Goal: Answer question/provide support: Share knowledge or assist other users

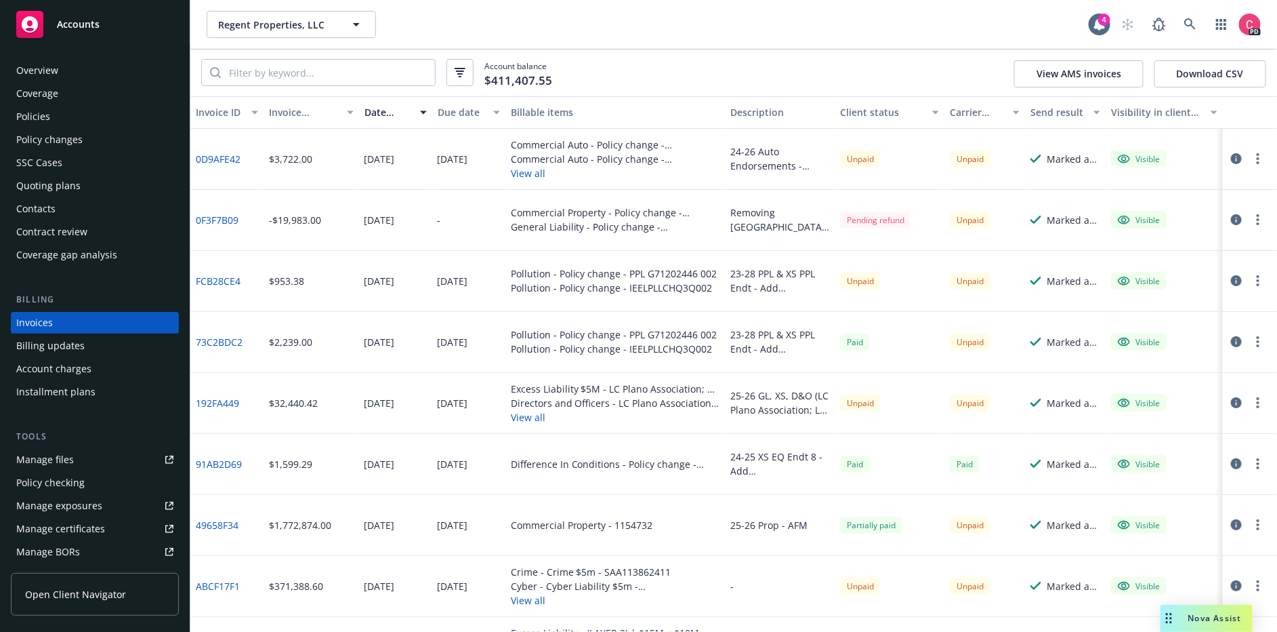
click at [1218, 623] on div "Nova Assist" at bounding box center [1207, 617] width 92 height 27
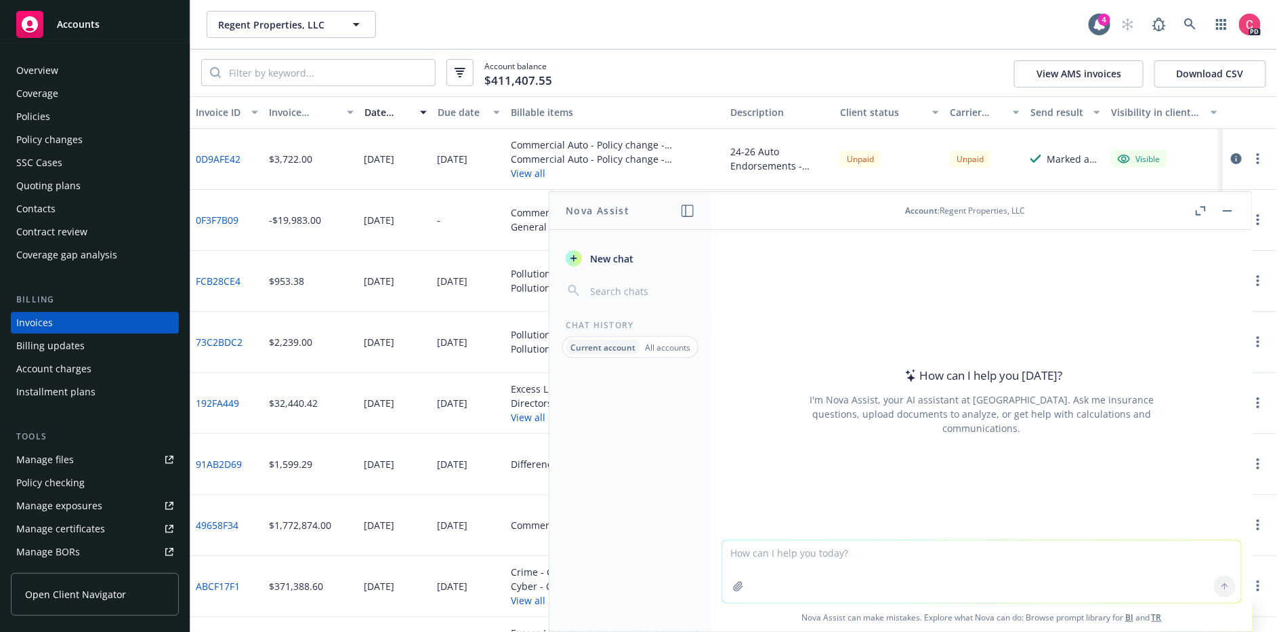
click at [940, 564] on textarea at bounding box center [981, 571] width 519 height 62
paste textarea "If the 20% partner (Regent) wants EQ coverage but the 80% partner does not want…"
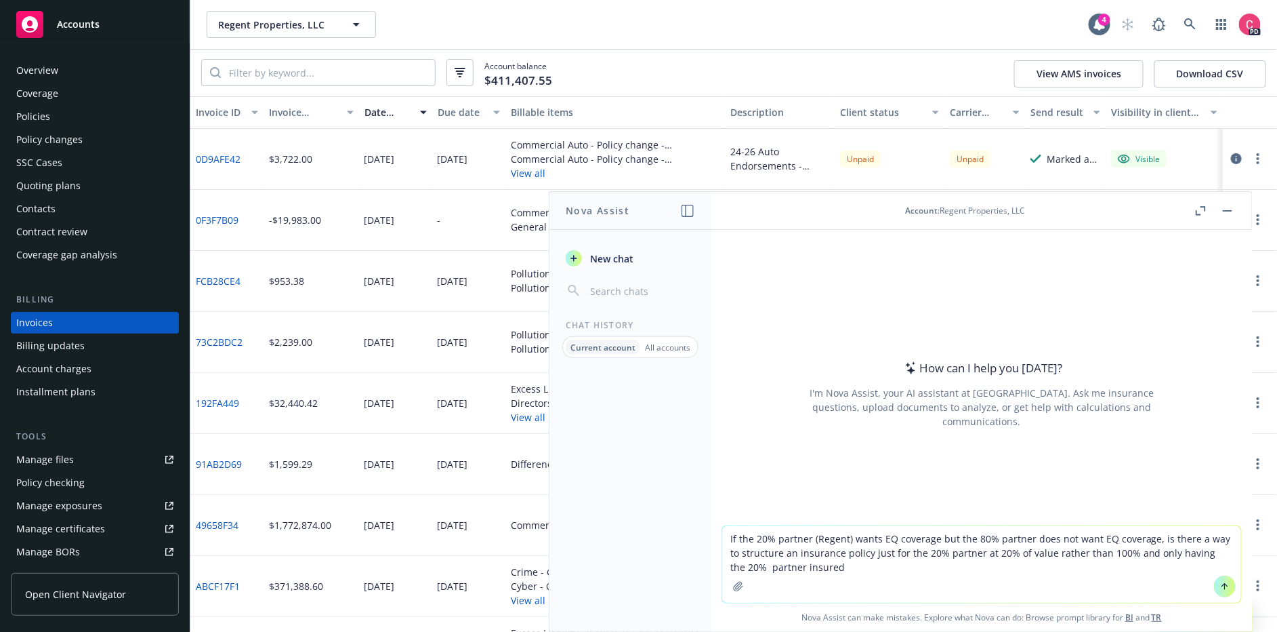
type textarea "If the 20% partner (Regent) wants EQ coverage but the 80% partner does not want…"
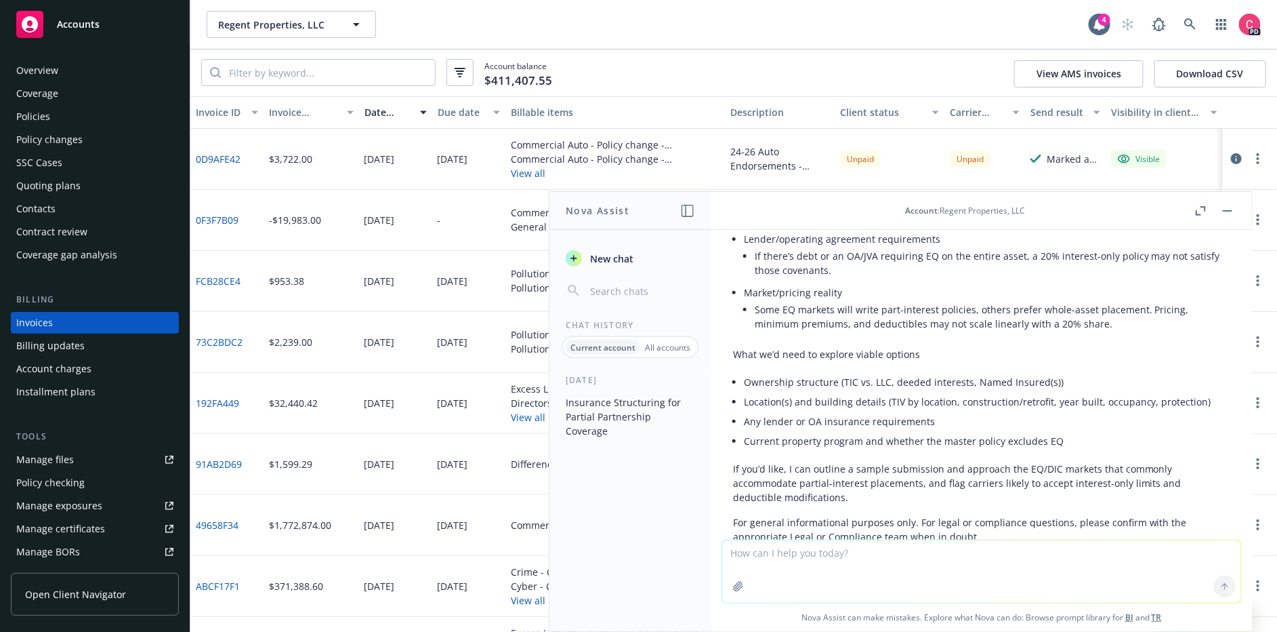
scroll to position [675, 0]
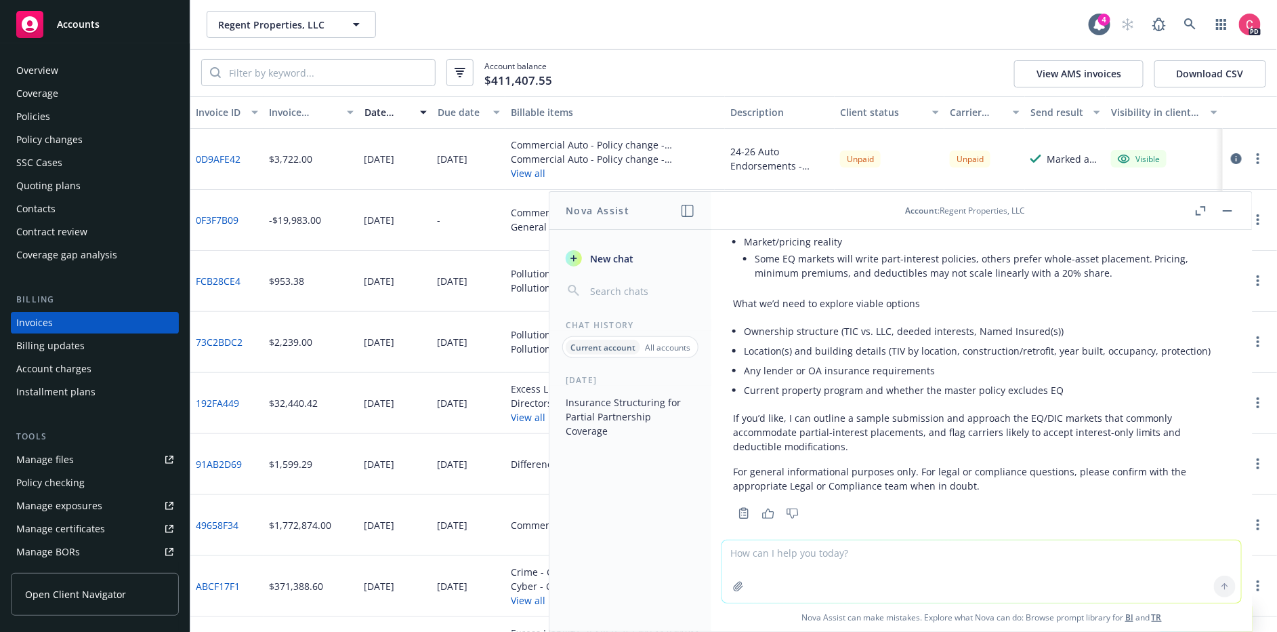
drag, startPoint x: 375, startPoint y: 29, endPoint x: 355, endPoint y: 23, distance: 21.2
click at [375, 29] on div "Regent Properties, LLC Regent Properties, LLC" at bounding box center [648, 24] width 882 height 27
click at [354, 23] on icon "button" at bounding box center [356, 24] width 7 height 3
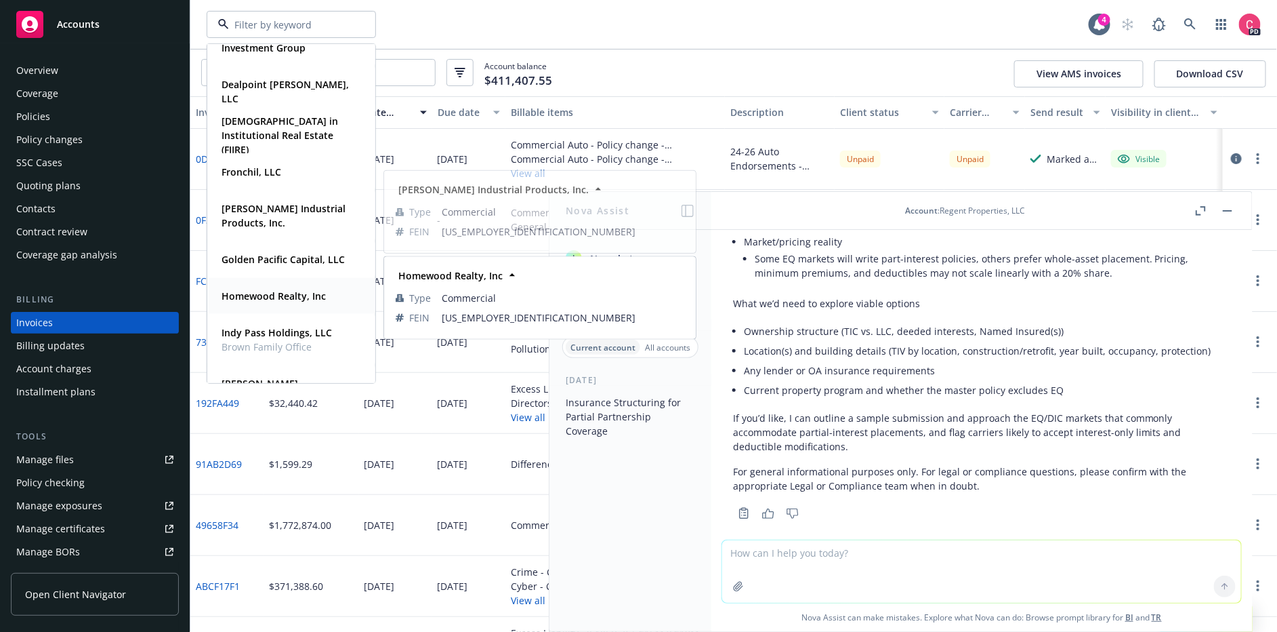
scroll to position [228, 0]
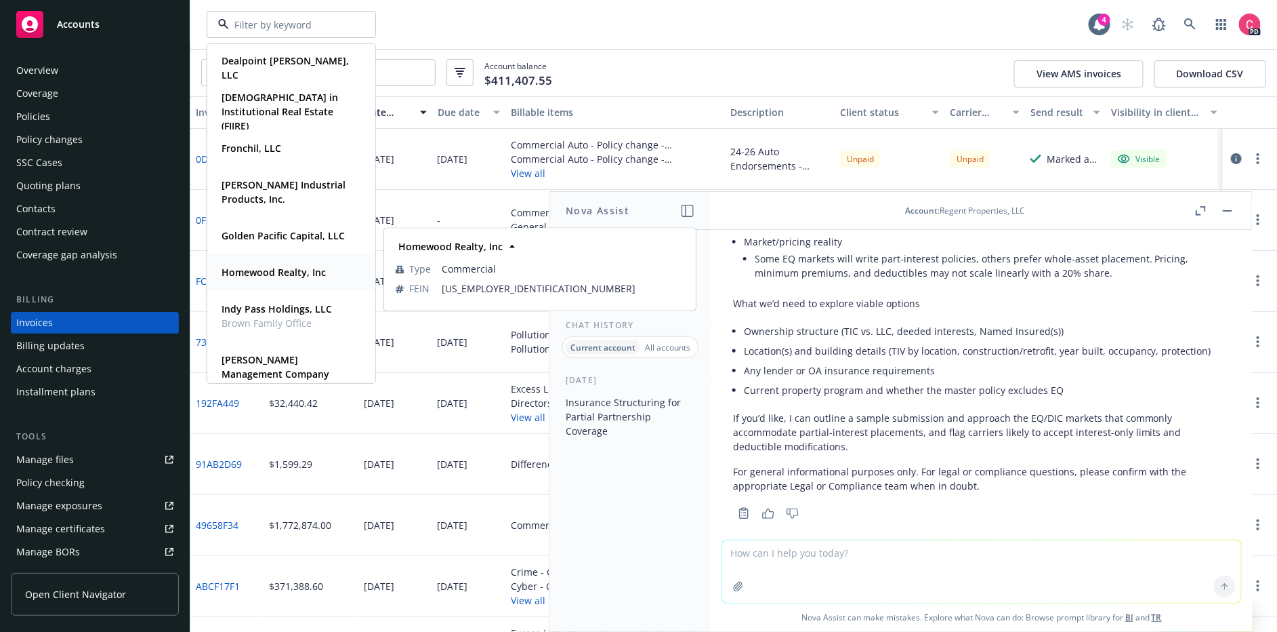
click at [266, 275] on strong "Homewood Realty, Inc" at bounding box center [274, 272] width 104 height 13
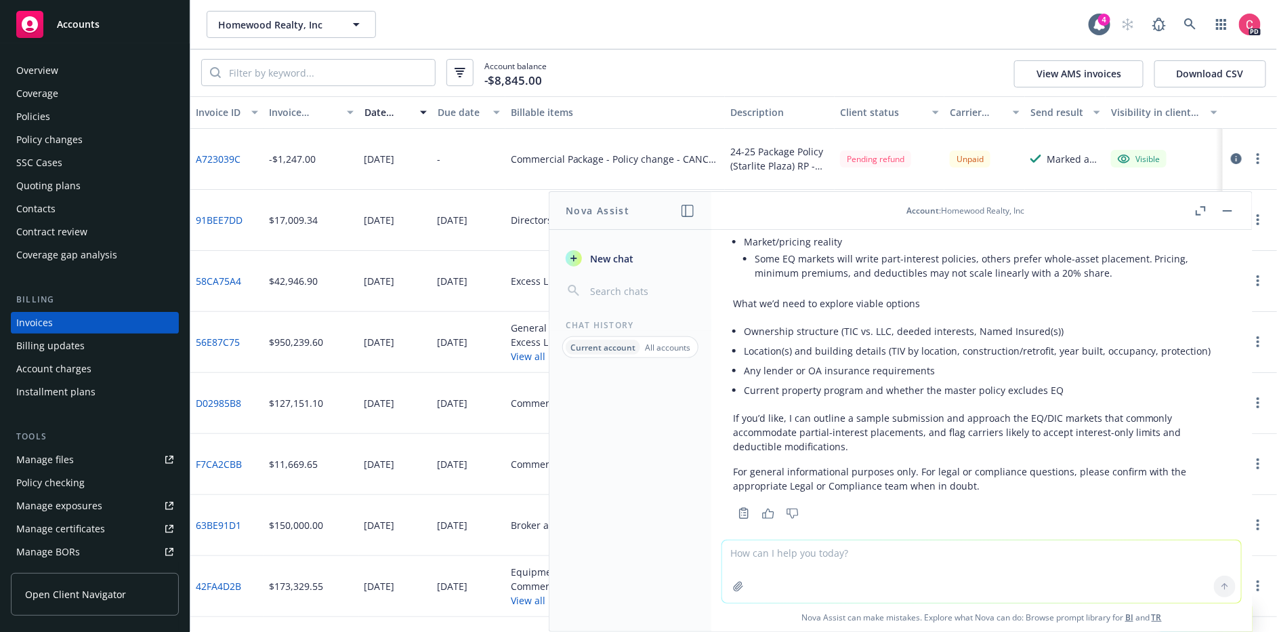
click at [1224, 211] on rect "button" at bounding box center [1227, 210] width 9 height 1
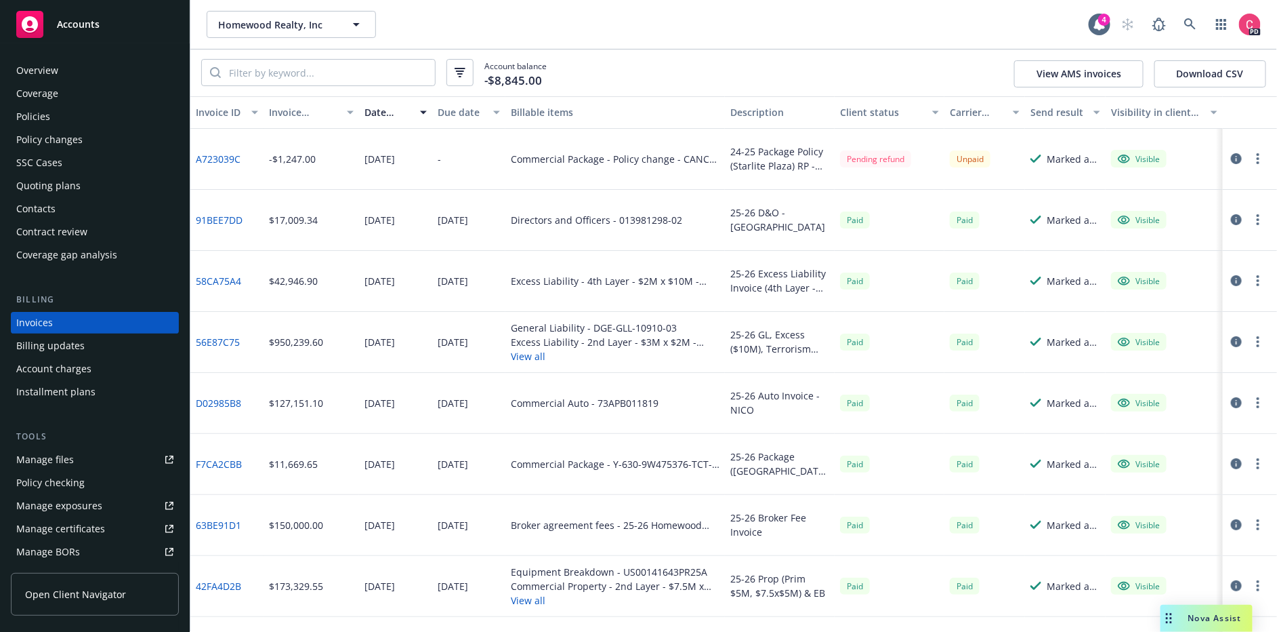
scroll to position [5, 0]
